Goal: Use online tool/utility

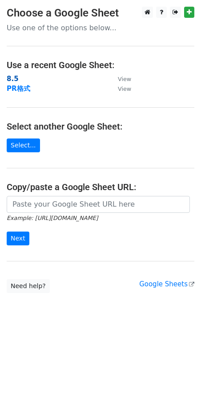
click at [15, 78] on strong "8.5" at bounding box center [13, 79] width 12 height 8
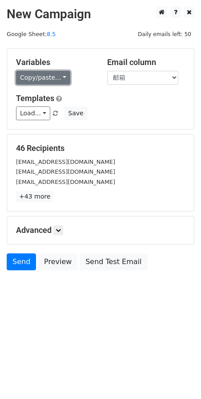
click at [61, 77] on link "Copy/paste..." at bounding box center [43, 78] width 54 height 14
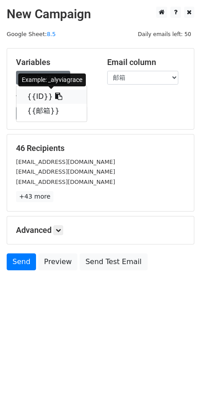
click at [55, 96] on icon at bounding box center [58, 96] width 7 height 7
